Goal: Task Accomplishment & Management: Use online tool/utility

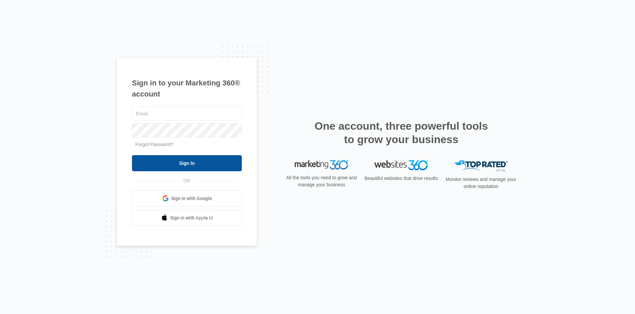
type input "promontorymaintenance@vintage-corp.com"
click at [197, 165] on input "Sign In" at bounding box center [187, 163] width 110 height 16
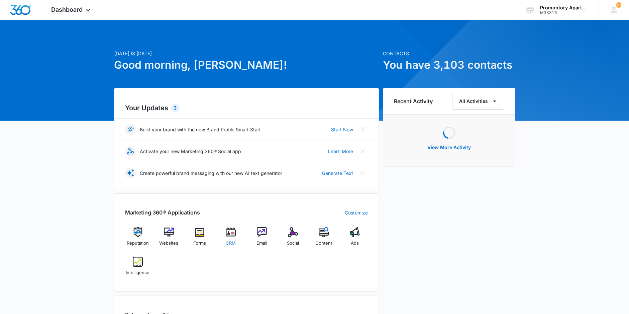
click at [229, 240] on span "CRM" at bounding box center [231, 243] width 10 height 7
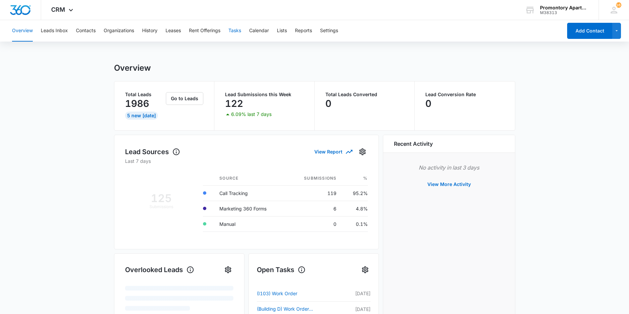
click at [241, 28] on button "Tasks" at bounding box center [235, 30] width 13 height 21
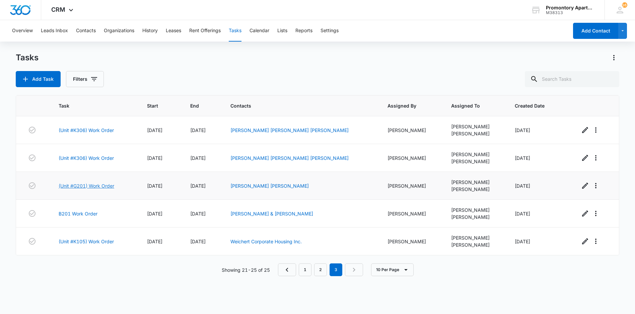
click at [86, 186] on link "(Unit #G201) Work Order" at bounding box center [87, 185] width 56 height 7
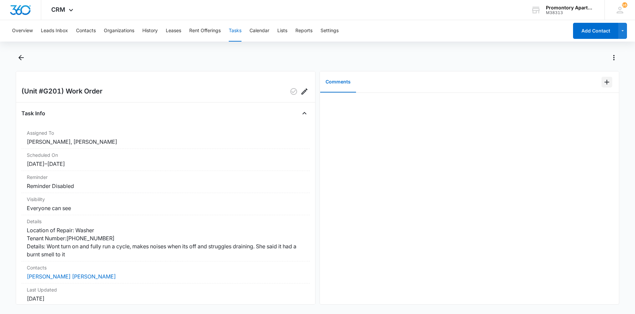
click at [604, 82] on icon "Add Comment" at bounding box center [606, 82] width 5 height 5
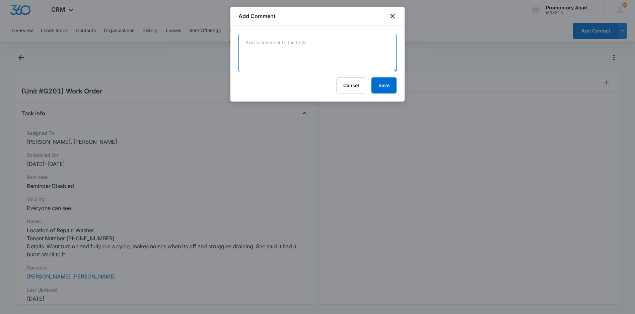
click at [302, 55] on textarea at bounding box center [317, 53] width 158 height 38
type textarea "Manweiler is scheduled to come out on Thursday 8-14-25"
click at [383, 87] on button "Save" at bounding box center [383, 85] width 25 height 16
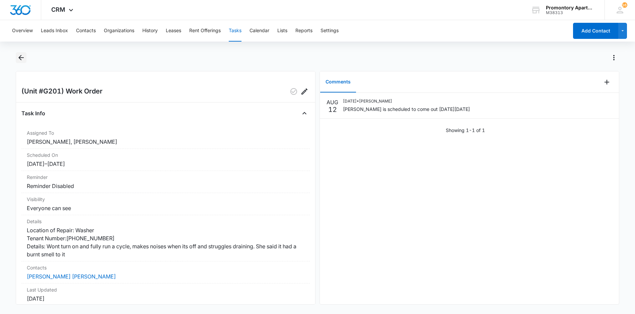
click at [19, 59] on icon "Back" at bounding box center [21, 58] width 8 height 8
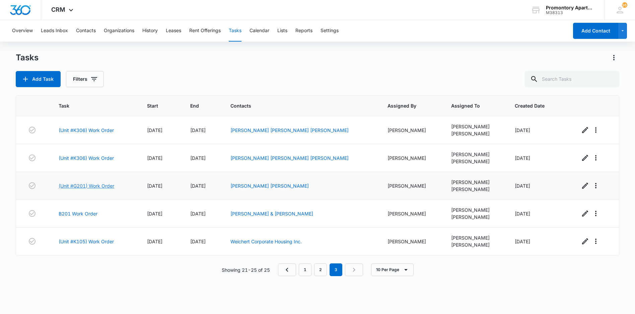
click at [91, 187] on link "(Unit #G201) Work Order" at bounding box center [87, 185] width 56 height 7
click at [87, 157] on link "(Unit #K306) Work Order" at bounding box center [86, 157] width 55 height 7
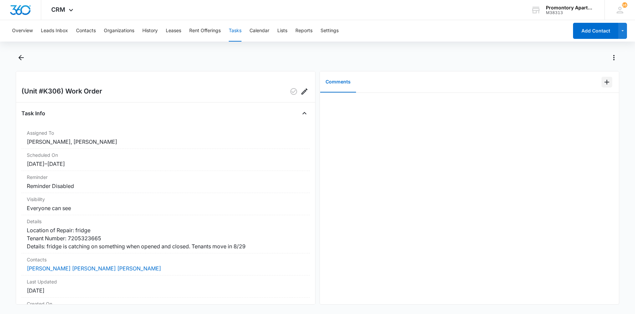
click at [604, 80] on icon "Add Comment" at bounding box center [606, 82] width 8 height 8
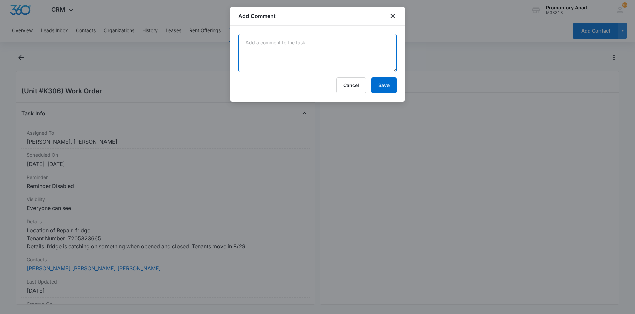
click at [257, 53] on textarea at bounding box center [317, 53] width 158 height 38
type textarea "Manweiler is scheduled to come out on Thursday 8-14-25"
click at [393, 87] on button "Save" at bounding box center [383, 85] width 25 height 16
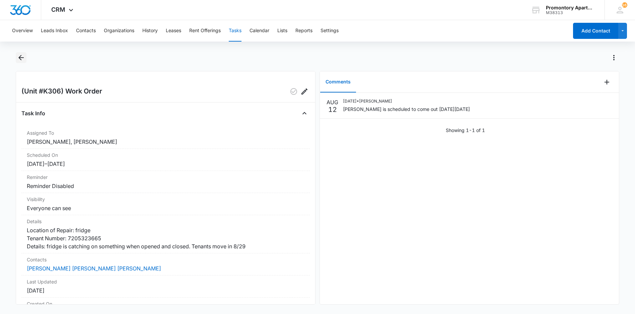
click at [24, 58] on icon "Back" at bounding box center [21, 58] width 8 height 8
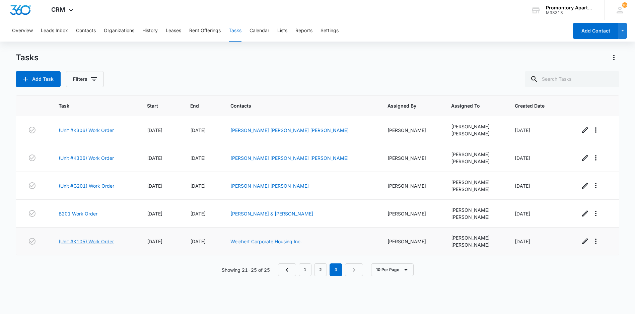
click at [83, 241] on link "(Unit #K105) Work Order" at bounding box center [86, 241] width 55 height 7
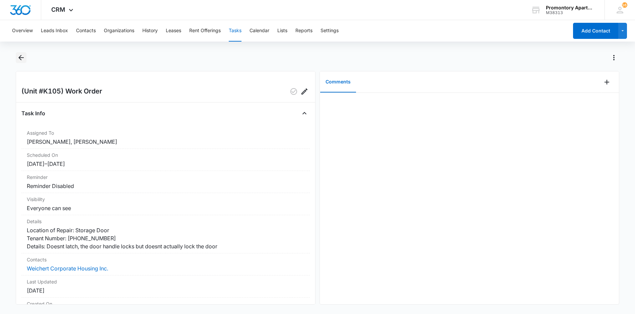
click at [20, 57] on icon "Back" at bounding box center [20, 57] width 5 height 5
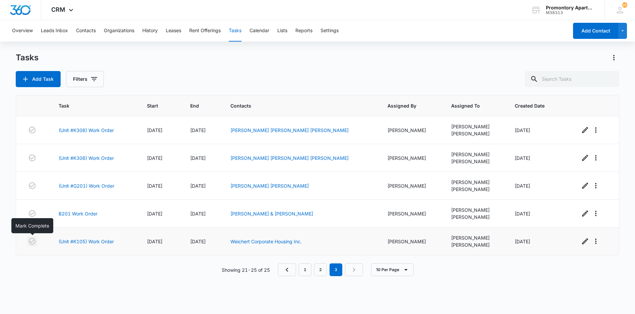
click at [31, 240] on icon "button" at bounding box center [32, 241] width 8 height 8
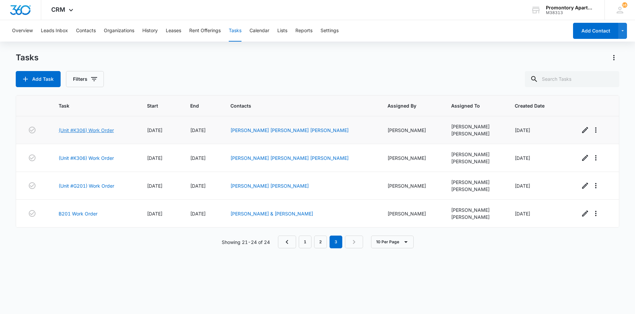
click at [85, 132] on link "(Unit #K306) Work Order" at bounding box center [86, 130] width 55 height 7
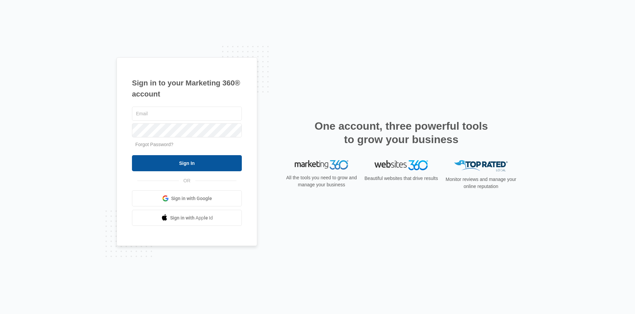
type input "[EMAIL_ADDRESS][DOMAIN_NAME]"
click at [215, 166] on input "Sign In" at bounding box center [187, 163] width 110 height 16
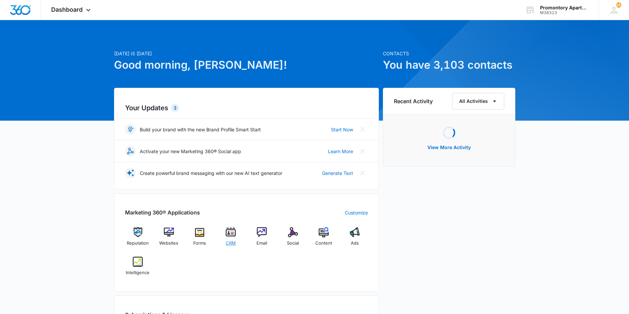
click at [235, 241] on span "CRM" at bounding box center [231, 243] width 10 height 7
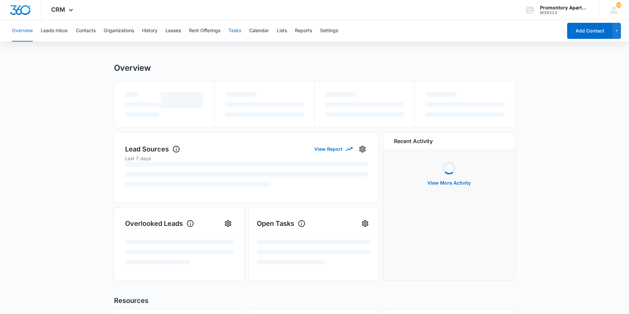
click at [231, 29] on button "Tasks" at bounding box center [235, 30] width 13 height 21
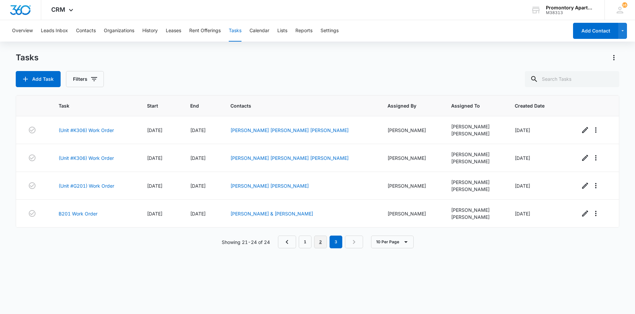
click at [315, 240] on link "2" at bounding box center [320, 241] width 13 height 13
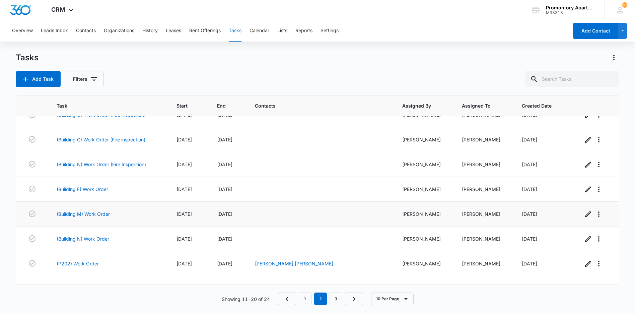
scroll to position [83, 0]
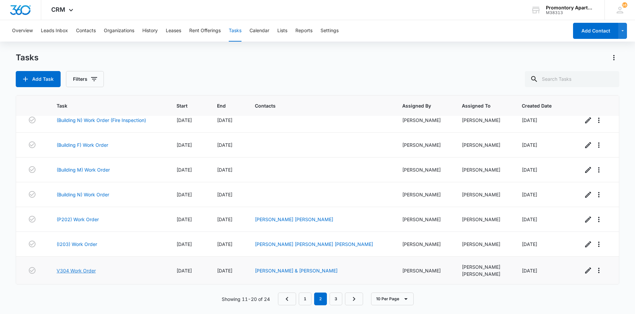
click at [84, 268] on link "V304 Work Order" at bounding box center [76, 270] width 39 height 7
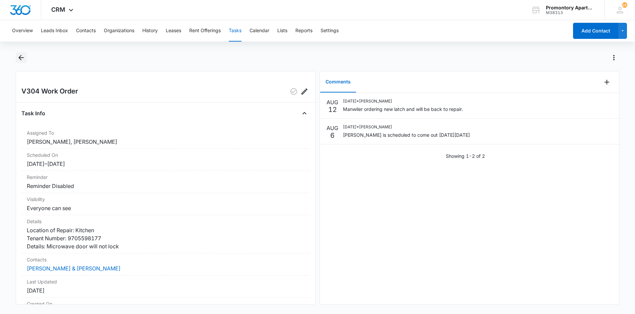
click at [20, 60] on icon "Back" at bounding box center [21, 58] width 8 height 8
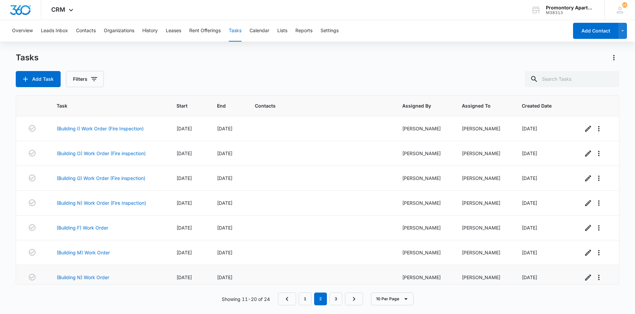
drag, startPoint x: 101, startPoint y: 269, endPoint x: 103, endPoint y: 272, distance: 3.7
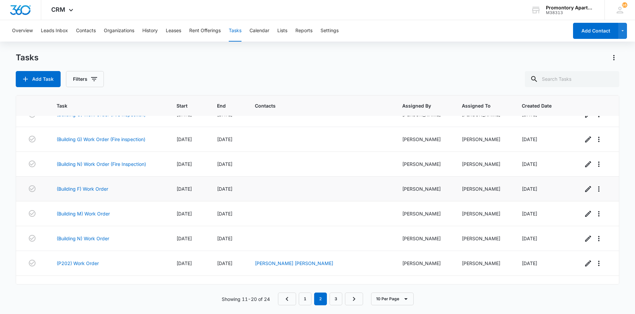
scroll to position [83, 0]
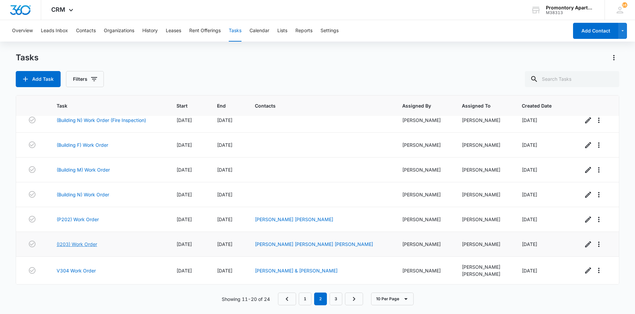
click at [82, 244] on link "(I203) Work Order" at bounding box center [77, 243] width 40 height 7
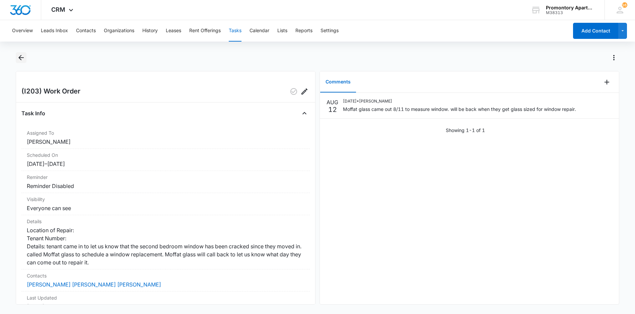
click at [20, 58] on icon "Back" at bounding box center [20, 57] width 5 height 5
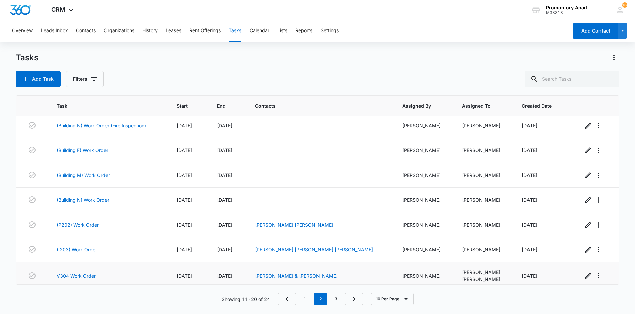
scroll to position [83, 0]
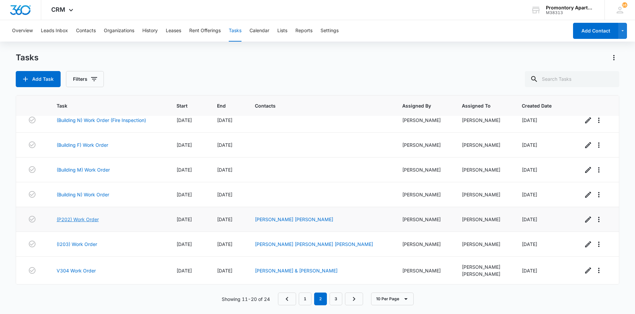
click at [91, 218] on link "(P202) Work Order" at bounding box center [78, 219] width 42 height 7
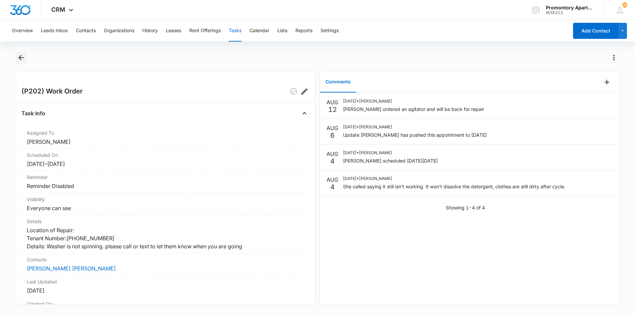
click at [23, 58] on icon "Back" at bounding box center [20, 57] width 5 height 5
